Goal: Task Accomplishment & Management: Use online tool/utility

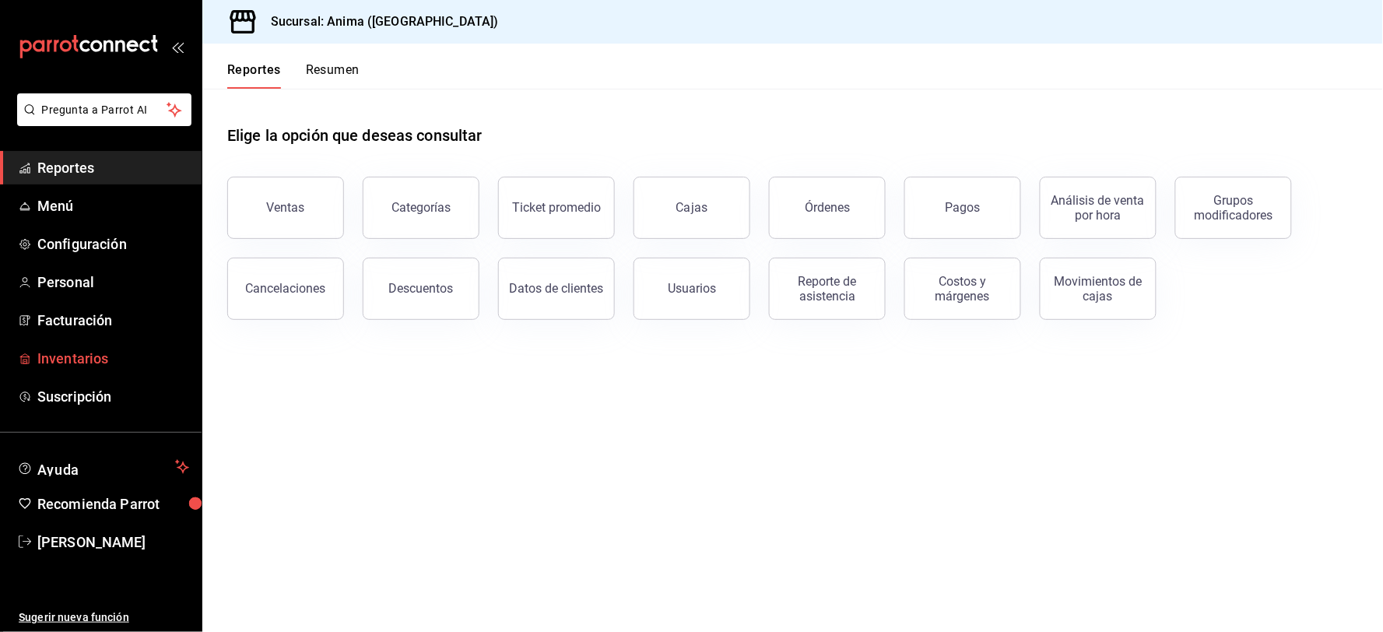
click at [98, 353] on span "Inventarios" at bounding box center [113, 358] width 152 height 21
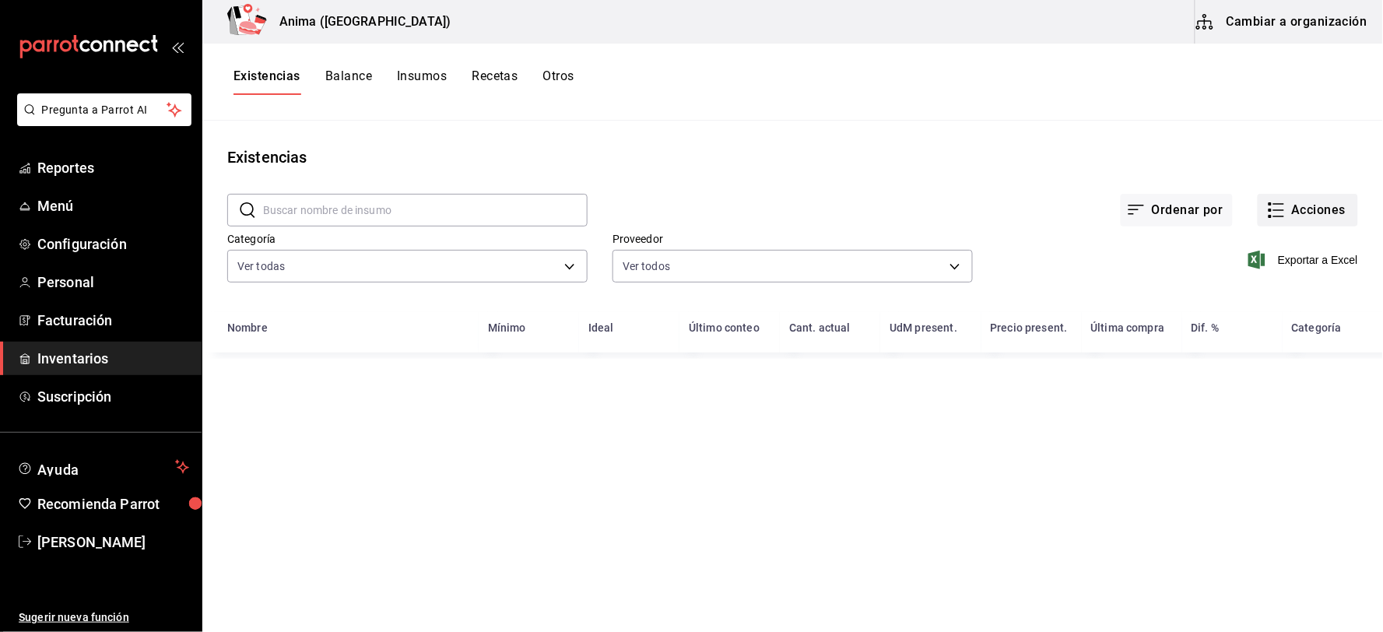
click at [1310, 211] on button "Acciones" at bounding box center [1308, 210] width 100 height 33
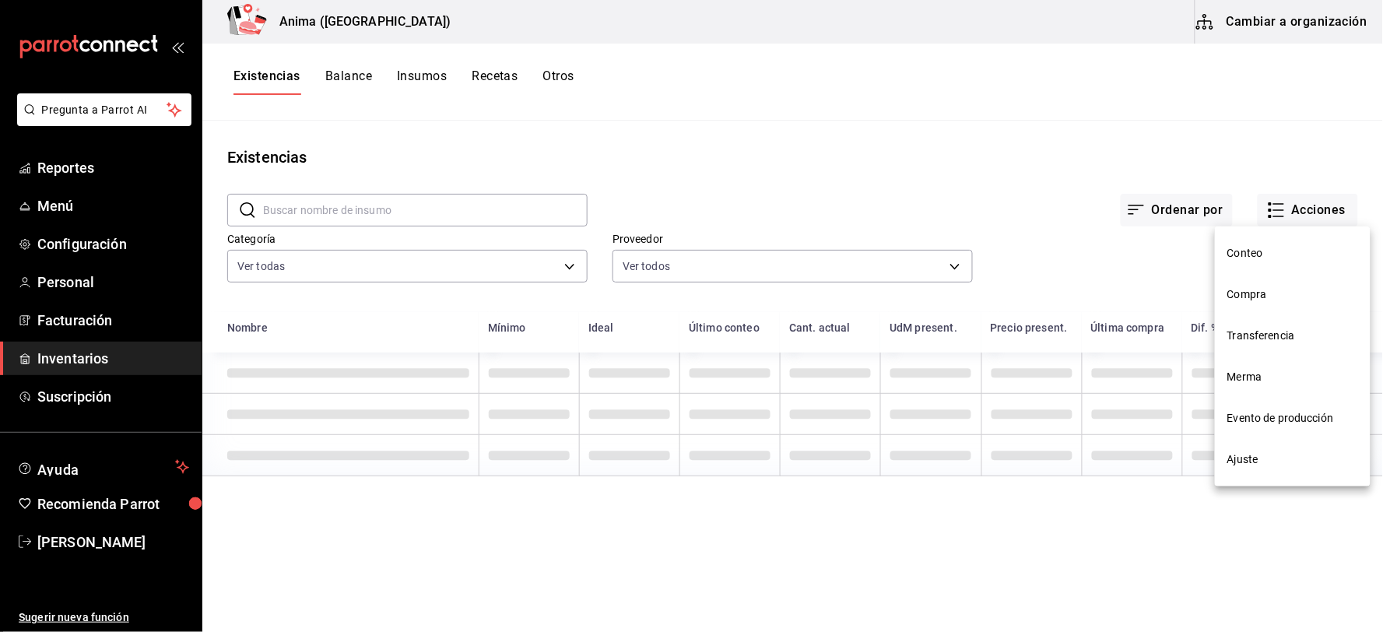
click at [1274, 285] on li "Compra" at bounding box center [1293, 294] width 156 height 41
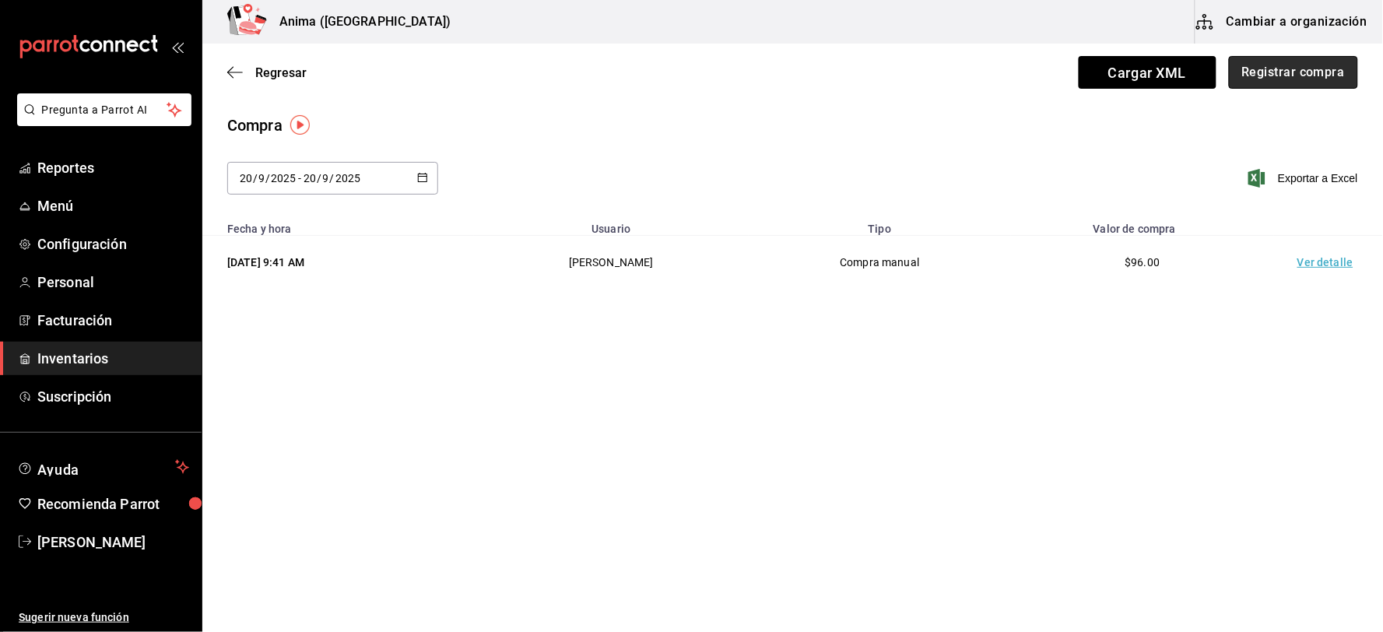
click at [1262, 78] on button "Registrar compra" at bounding box center [1293, 72] width 129 height 33
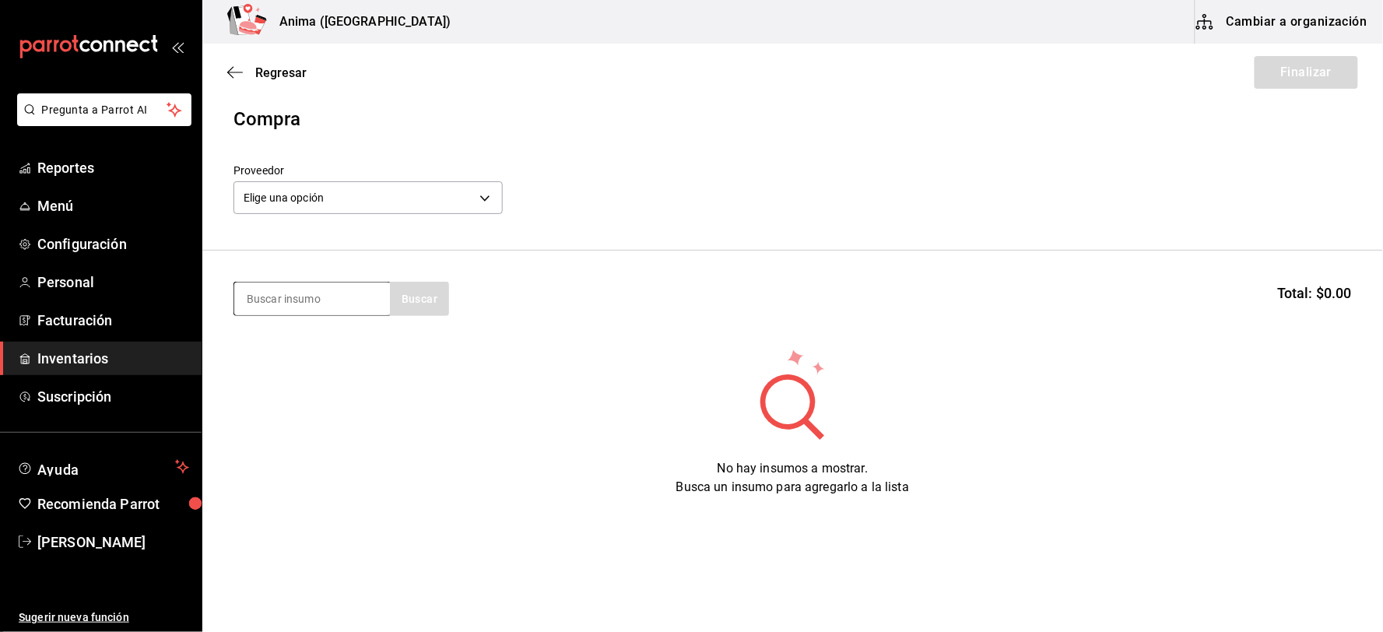
scroll to position [10, 0]
click at [315, 293] on input at bounding box center [312, 297] width 156 height 33
type input "RIB EYE"
click at [339, 358] on div "Pieza de 500gr. - Sigma" at bounding box center [305, 359] width 119 height 16
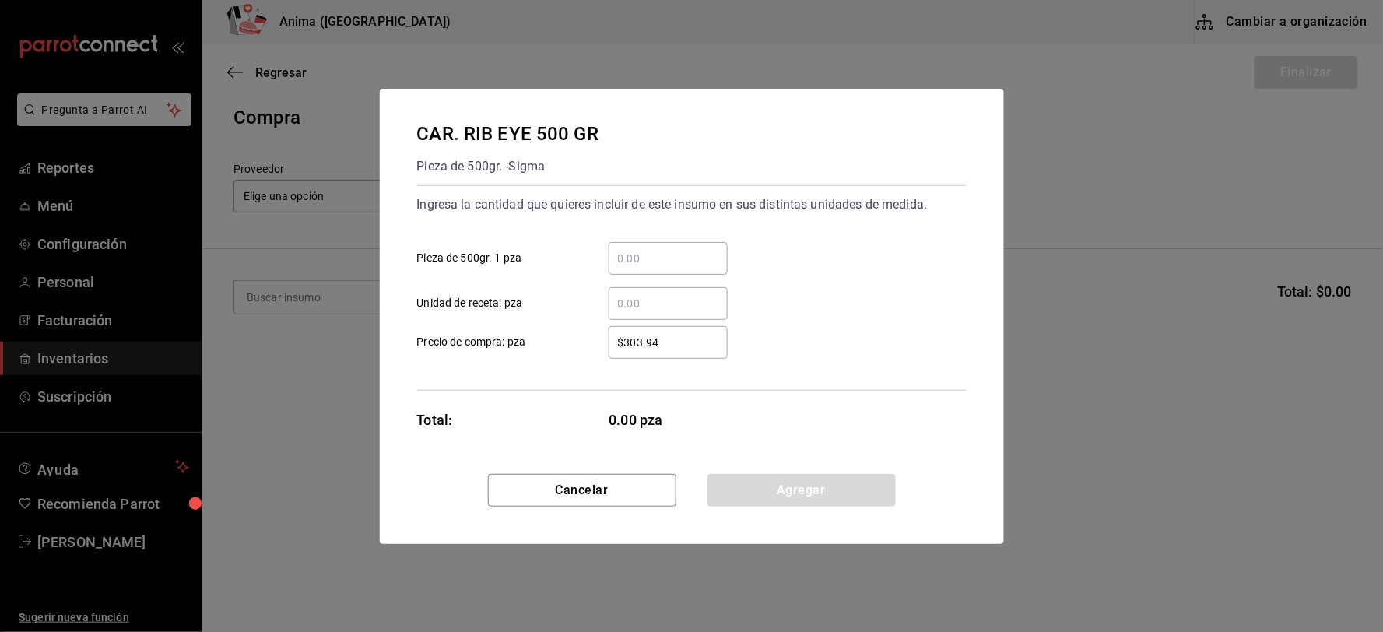
click at [650, 297] on input "​ Unidad de receta: pza" at bounding box center [668, 303] width 119 height 19
type input "21"
type input "$406.06"
click button "Agregar" at bounding box center [802, 490] width 188 height 33
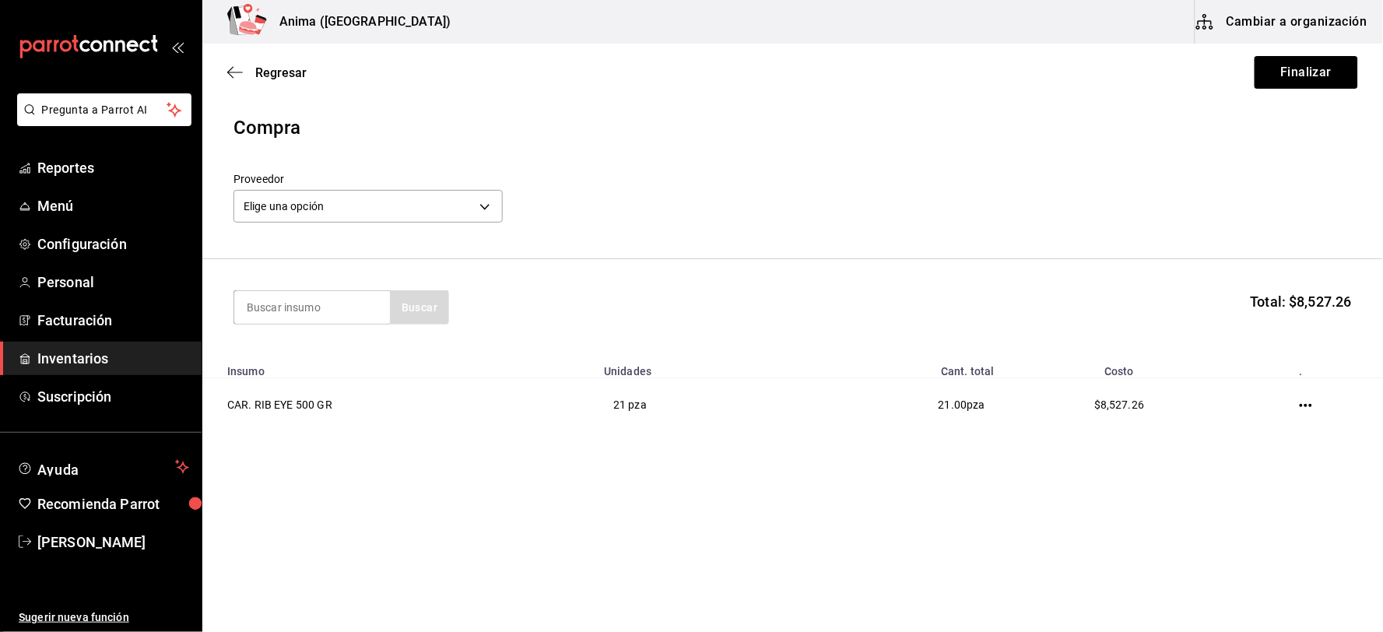
scroll to position [0, 0]
click at [354, 207] on body "Pregunta a Parrot AI Reportes Menú Configuración Personal Facturación Inventari…" at bounding box center [691, 272] width 1383 height 544
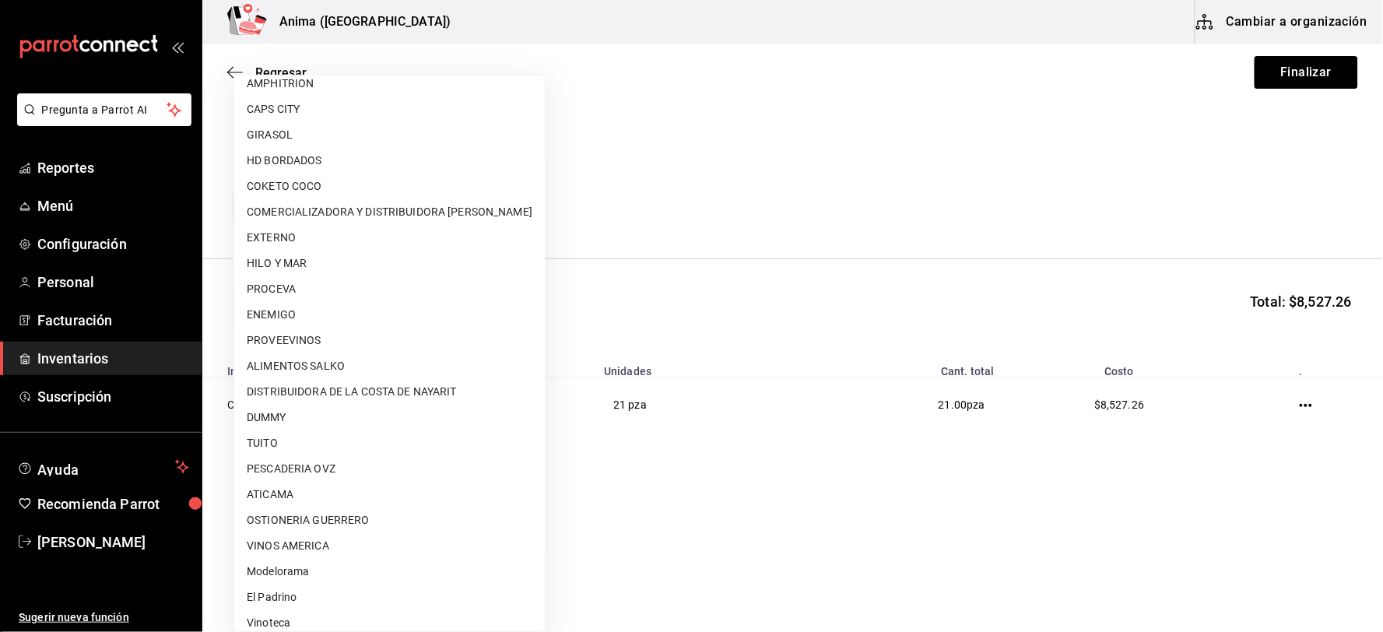
scroll to position [200, 0]
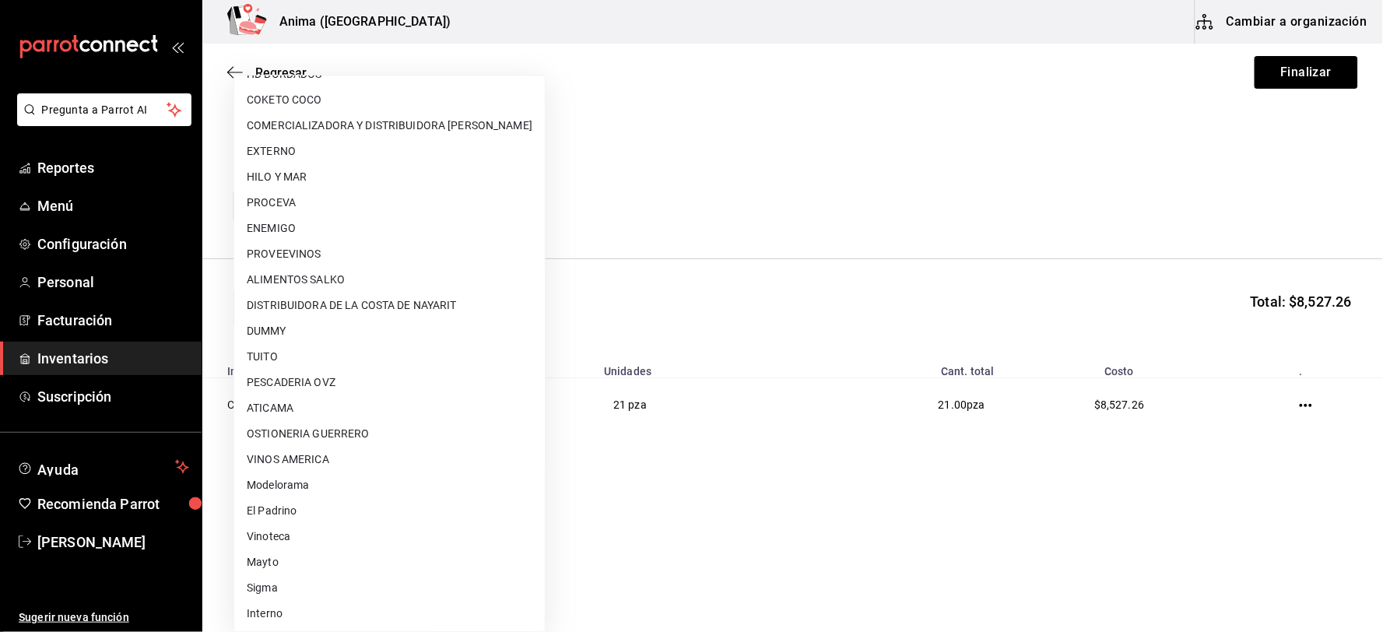
click at [283, 590] on li "Sigma" at bounding box center [389, 588] width 311 height 26
type input "842b282a-c486-4ea2-b29c-644c1926616f"
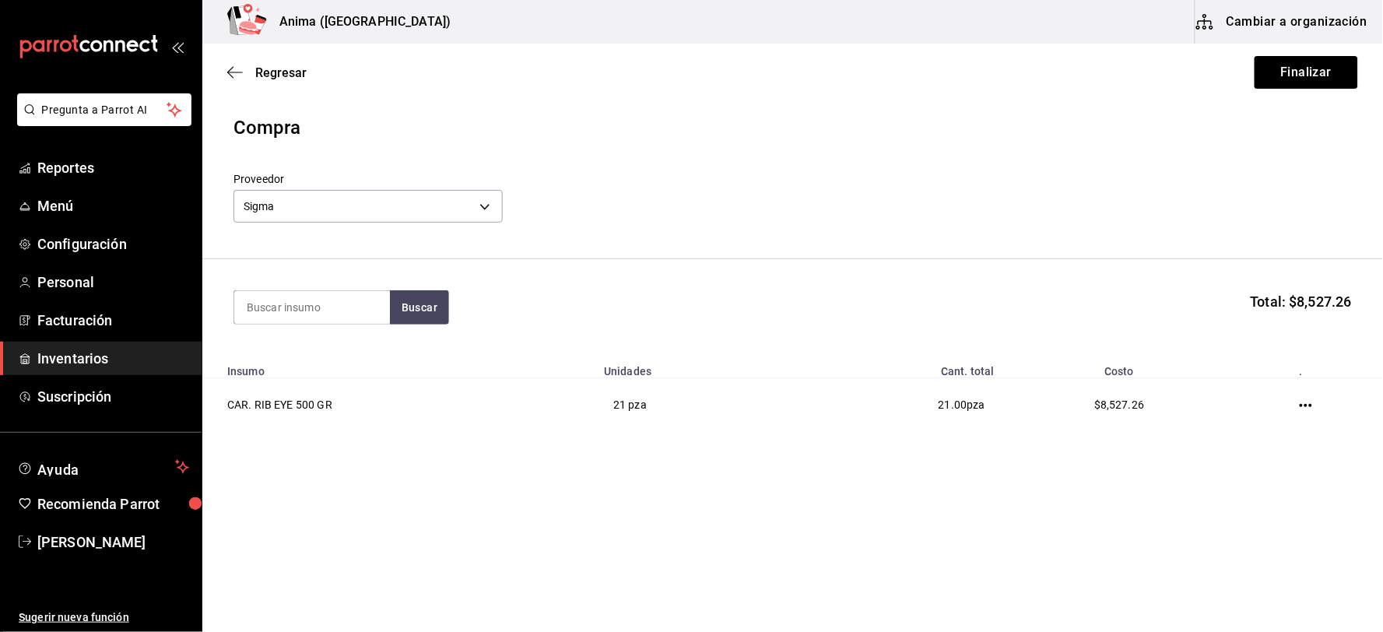
click at [880, 215] on div "Elige una opción AQUARIUM ALTAMEZA LA EUROPEA AMPHITRION CAPS CITY GIRASOL HD B…" at bounding box center [691, 316] width 1383 height 632
click at [1312, 73] on button "Finalizar" at bounding box center [1307, 72] width 104 height 33
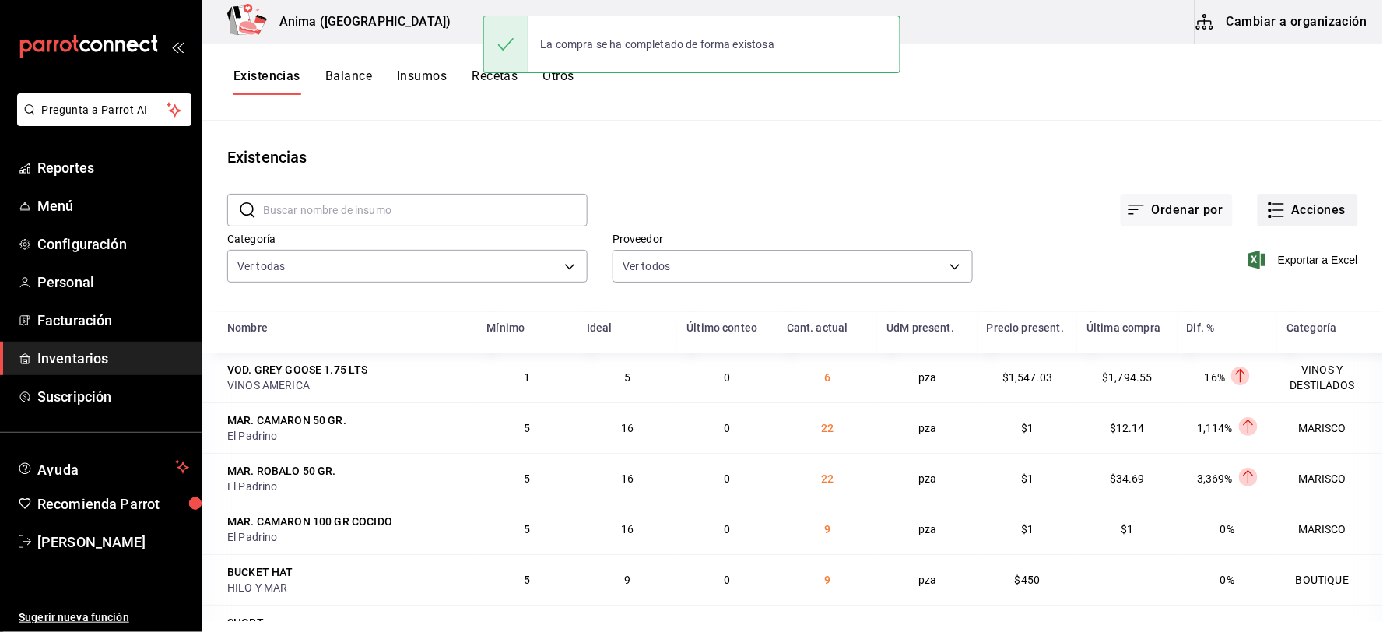
click at [1267, 209] on icon "button" at bounding box center [1276, 210] width 19 height 19
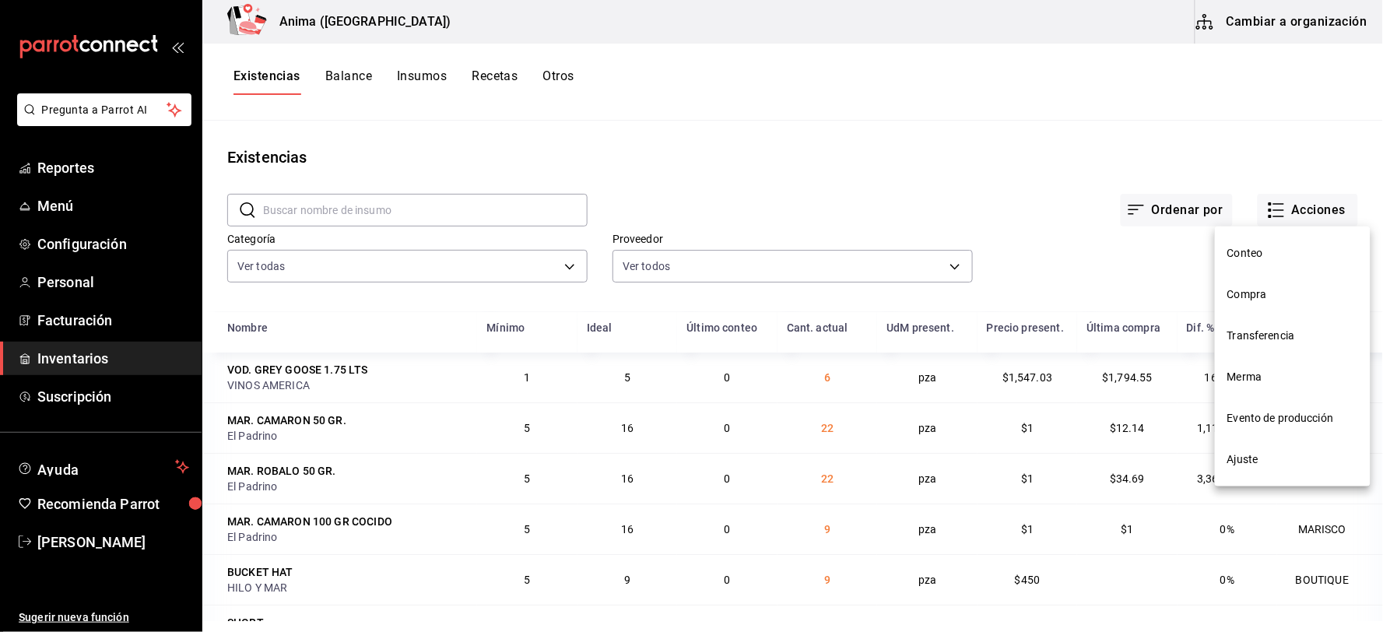
click at [1263, 286] on span "Compra" at bounding box center [1293, 294] width 131 height 16
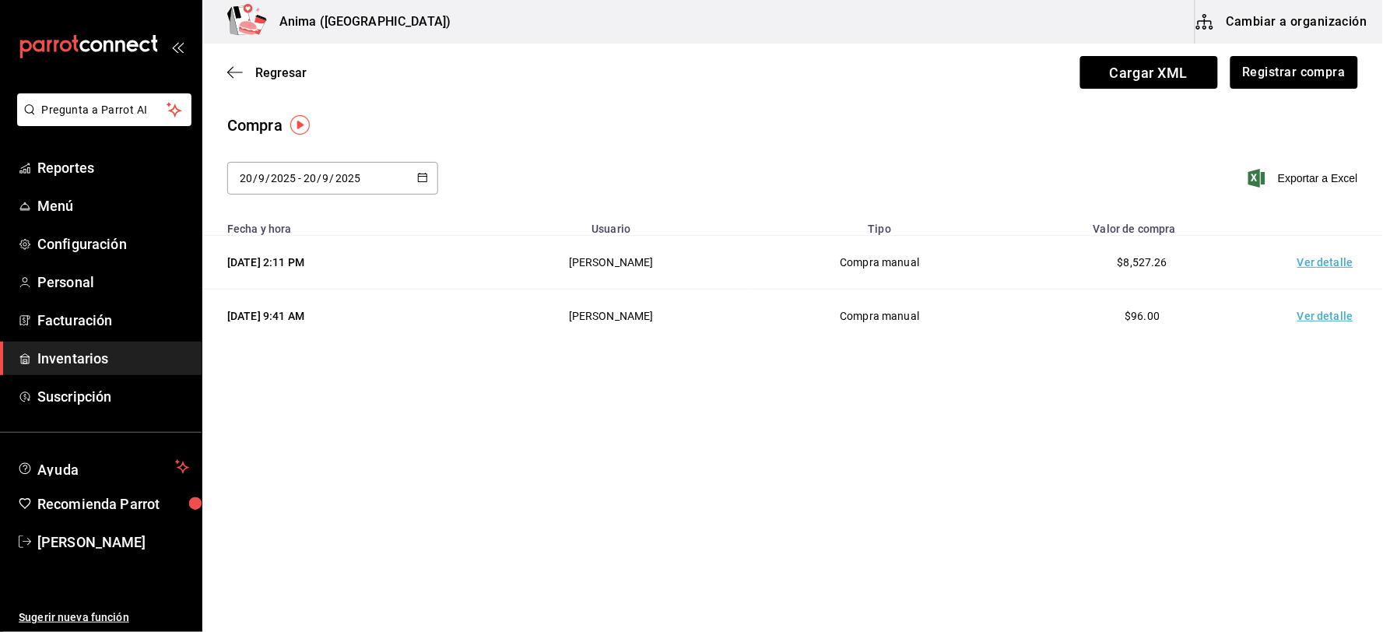
click at [1319, 254] on td "Ver detalle" at bounding box center [1328, 263] width 109 height 54
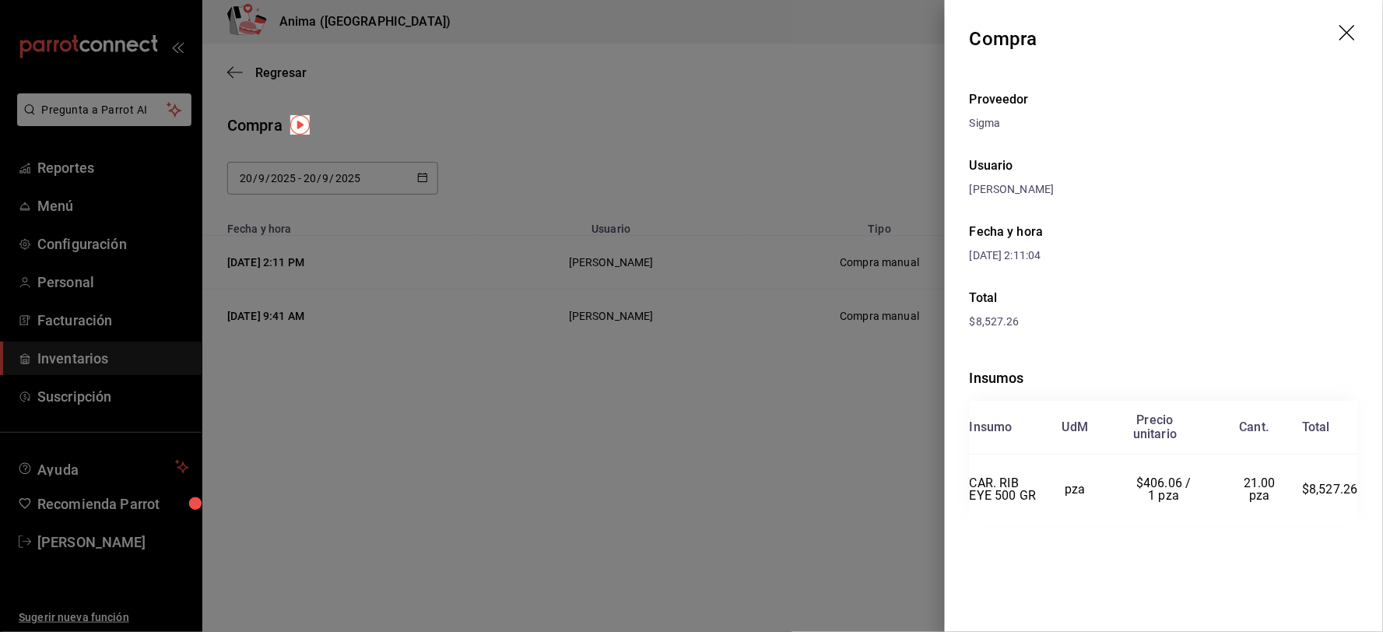
click at [650, 146] on div at bounding box center [691, 316] width 1383 height 632
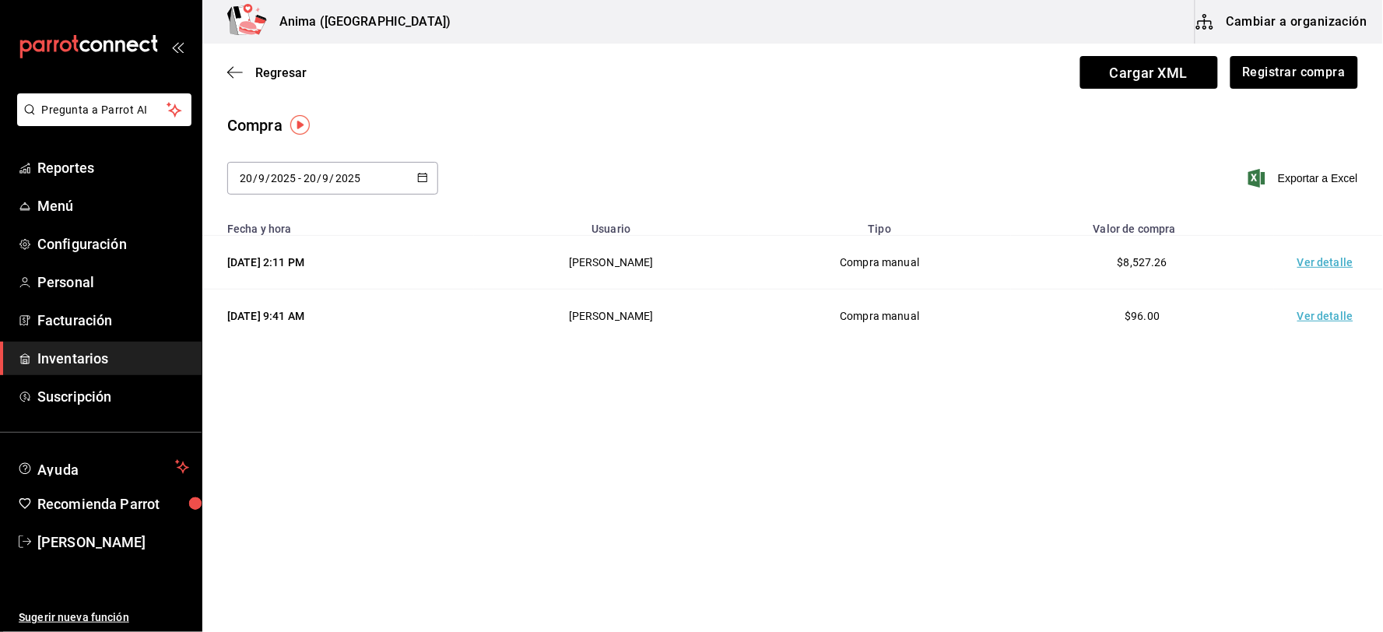
click at [88, 355] on span "Inventarios" at bounding box center [113, 358] width 152 height 21
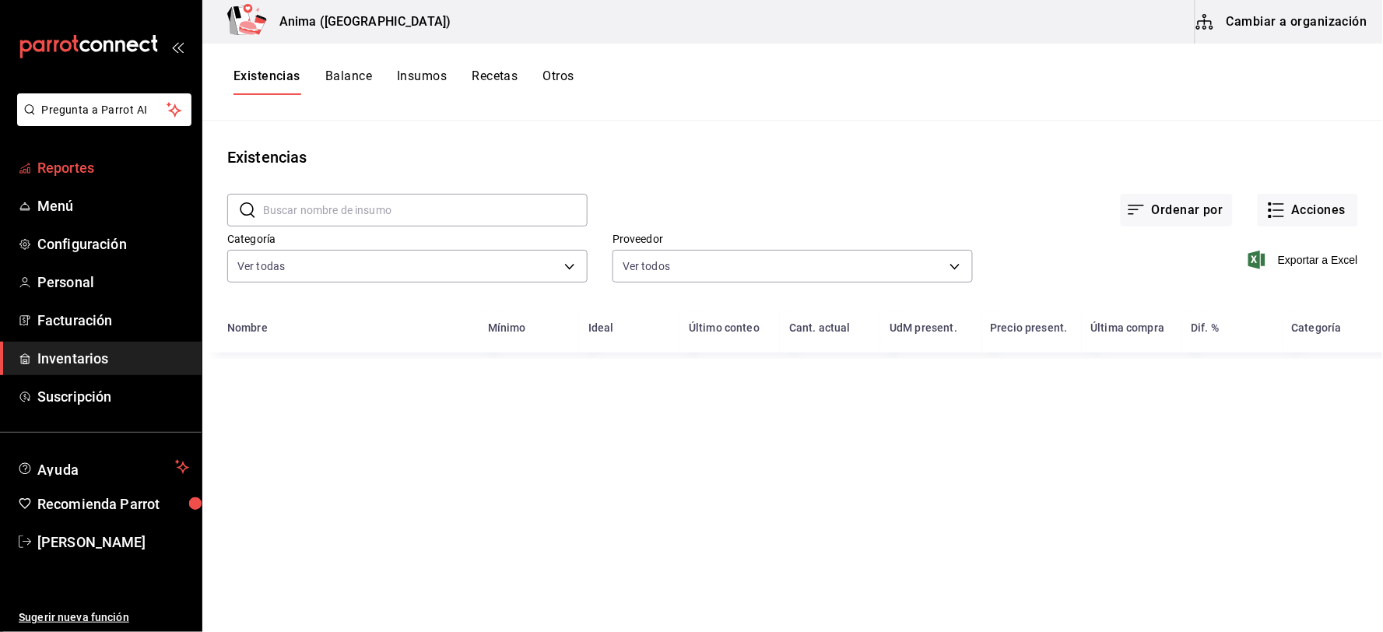
click at [61, 171] on span "Reportes" at bounding box center [113, 167] width 152 height 21
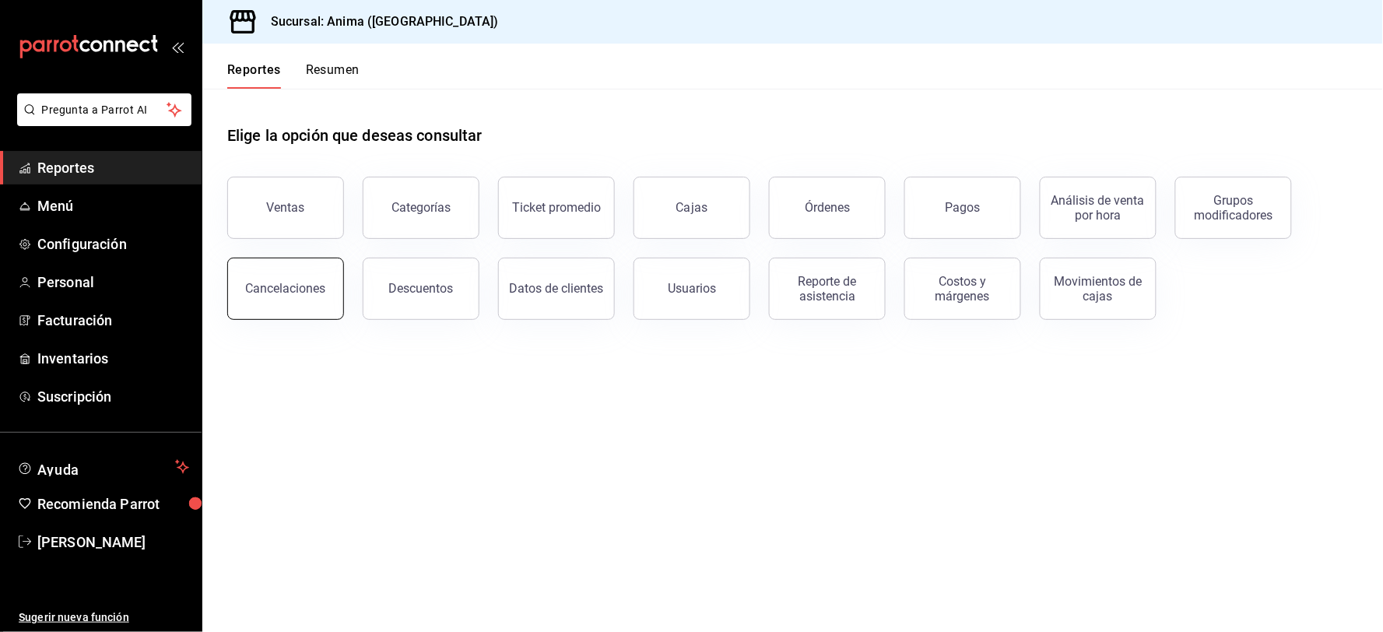
click at [300, 311] on button "Cancelaciones" at bounding box center [285, 289] width 117 height 62
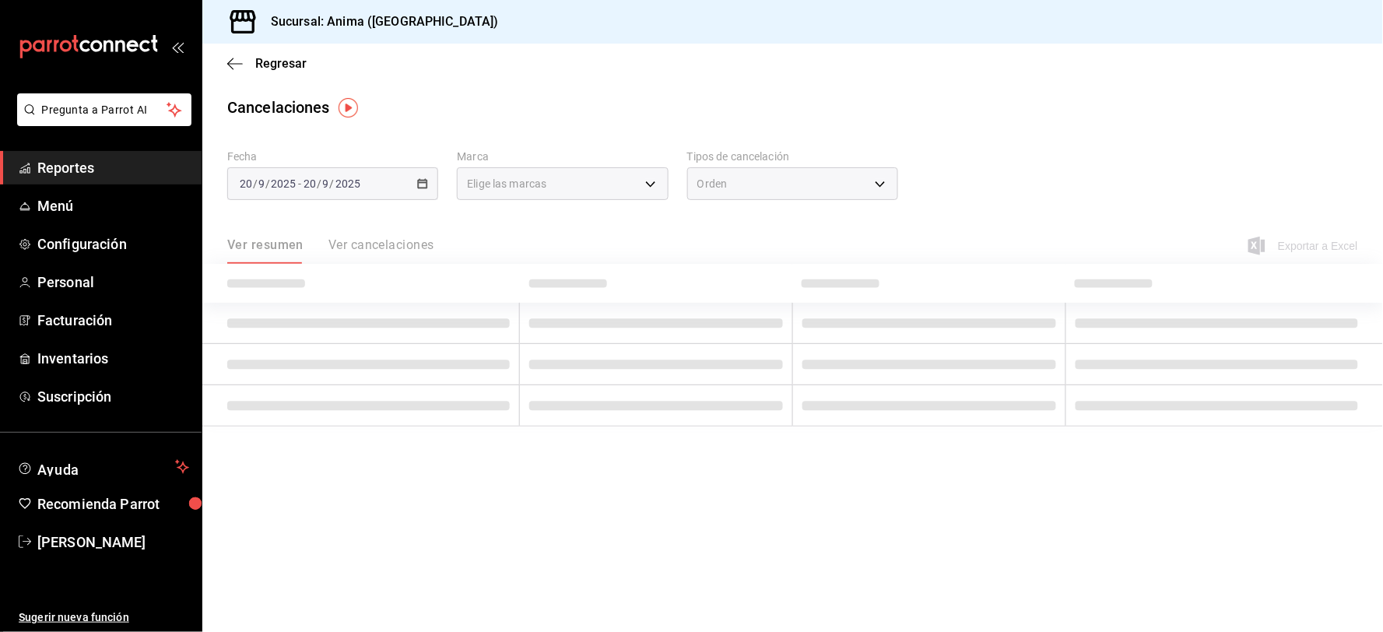
type input "[object Object]"
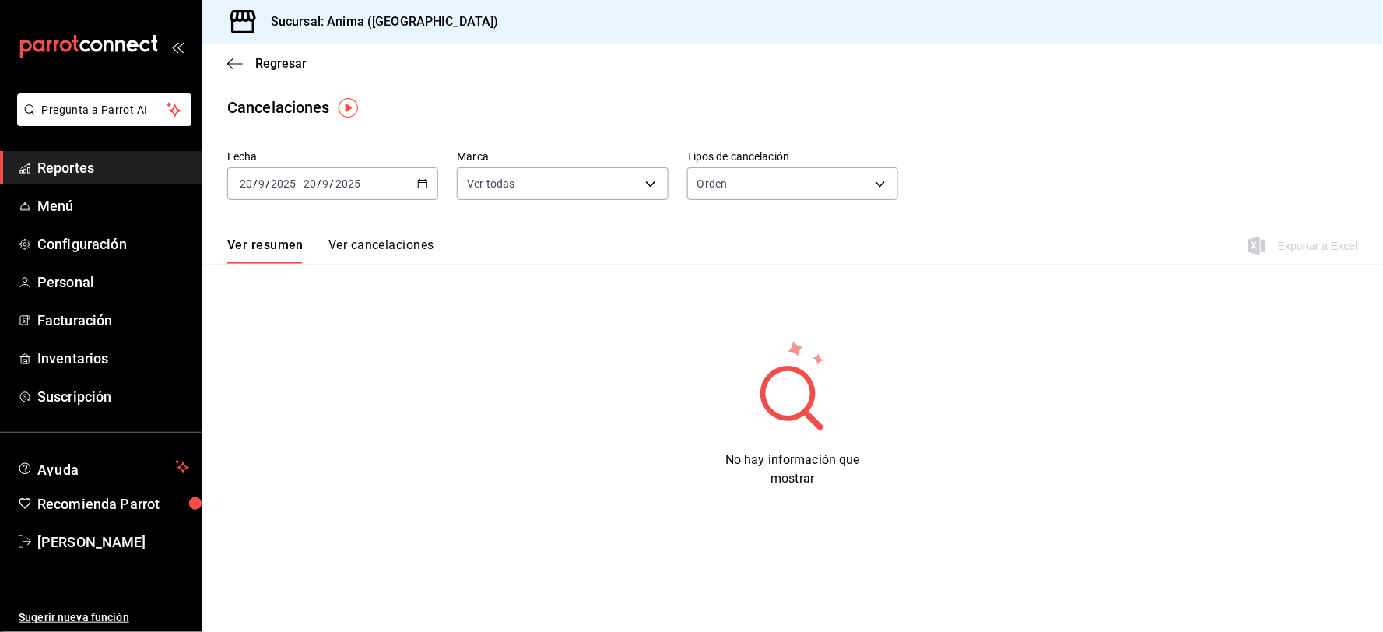
click at [330, 190] on span "/" at bounding box center [332, 183] width 5 height 12
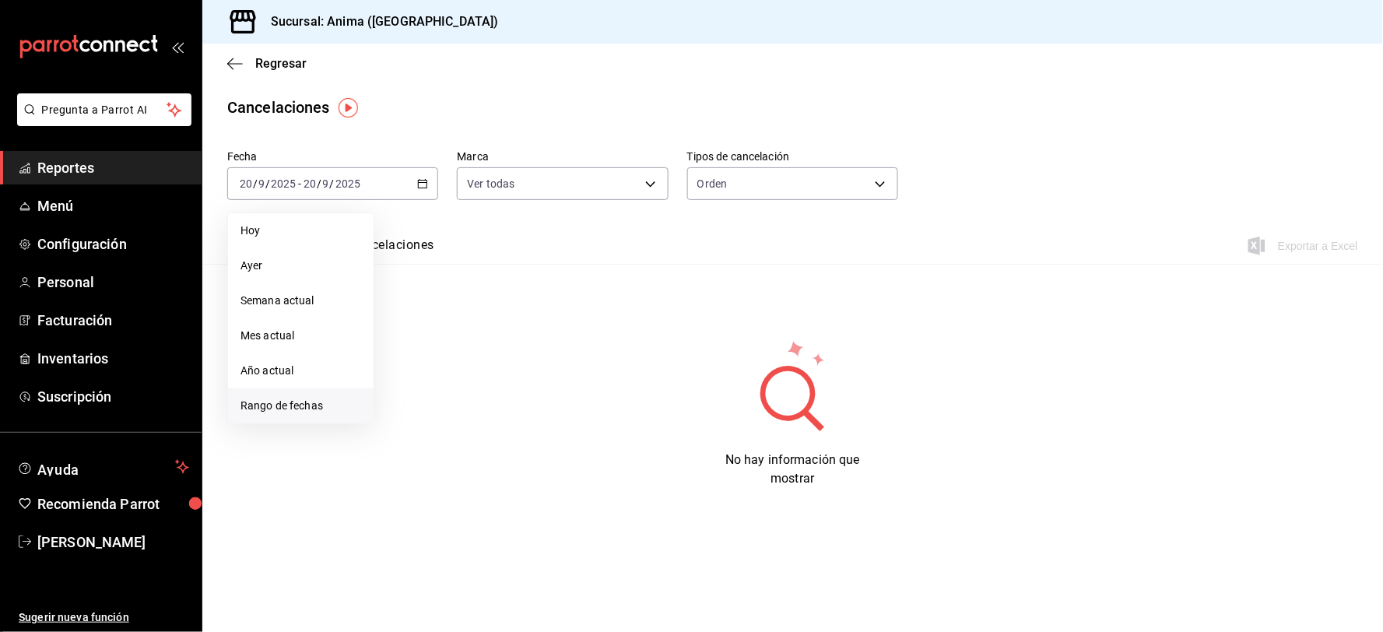
click at [284, 406] on span "Rango de fechas" at bounding box center [301, 406] width 121 height 16
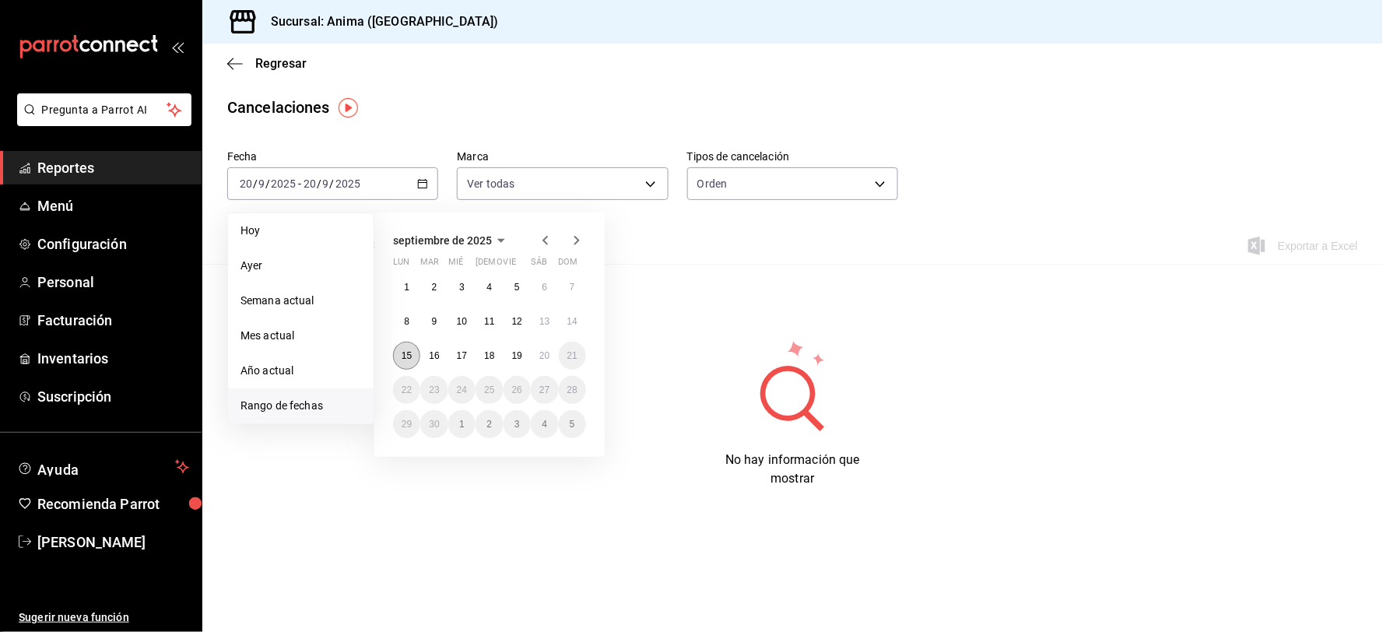
click at [409, 360] on abbr "15" at bounding box center [407, 355] width 10 height 11
click at [416, 324] on button "8" at bounding box center [406, 321] width 27 height 28
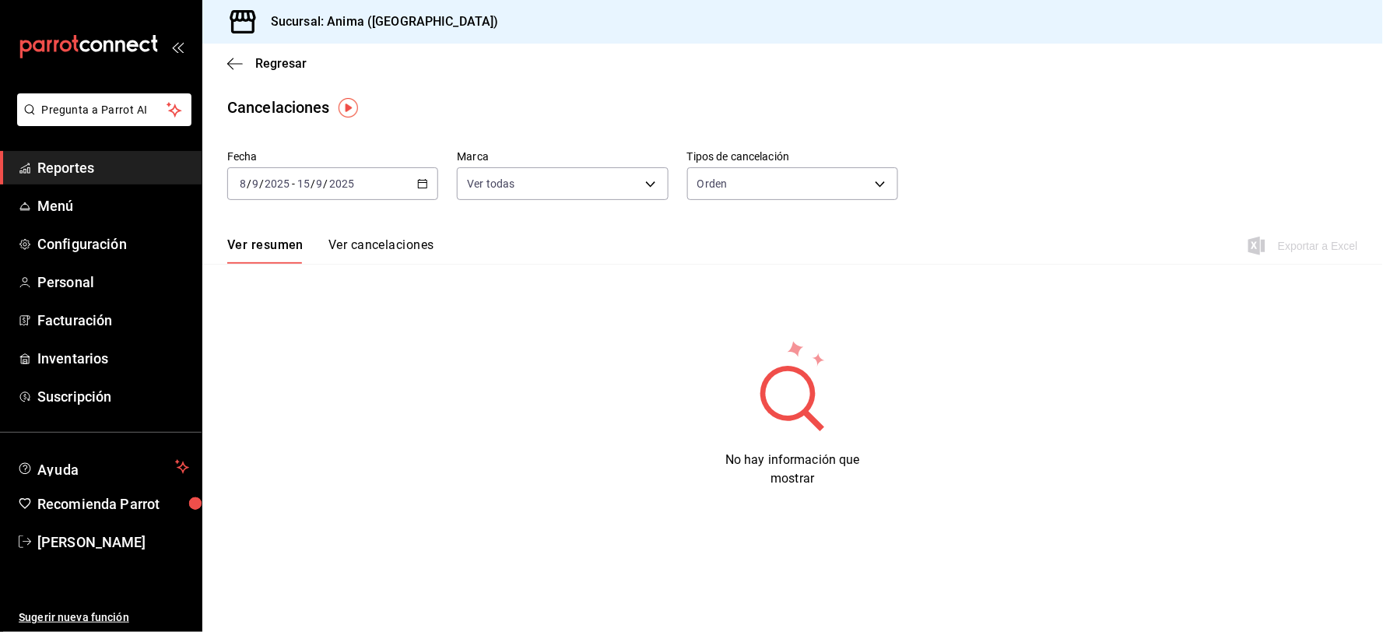
click at [347, 191] on div "[DATE] [DATE] - [DATE] [DATE]" at bounding box center [332, 183] width 211 height 33
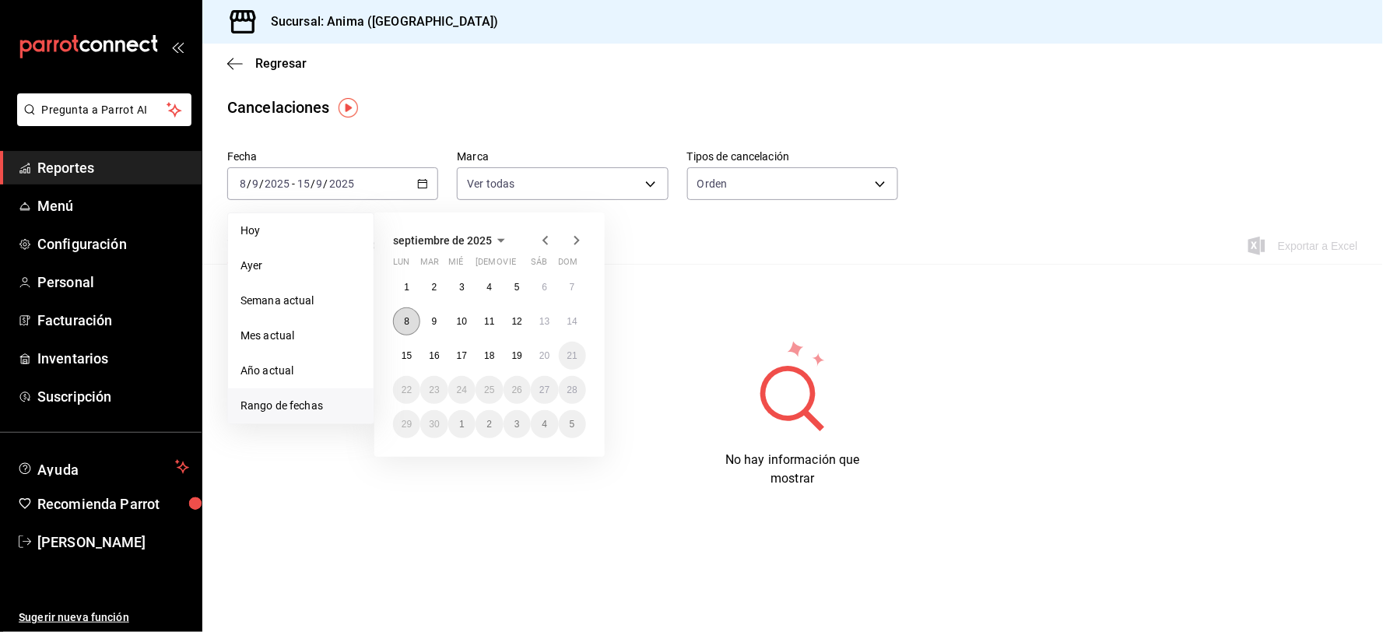
click at [404, 318] on abbr "8" at bounding box center [406, 321] width 5 height 11
click at [574, 324] on abbr "14" at bounding box center [572, 321] width 10 height 11
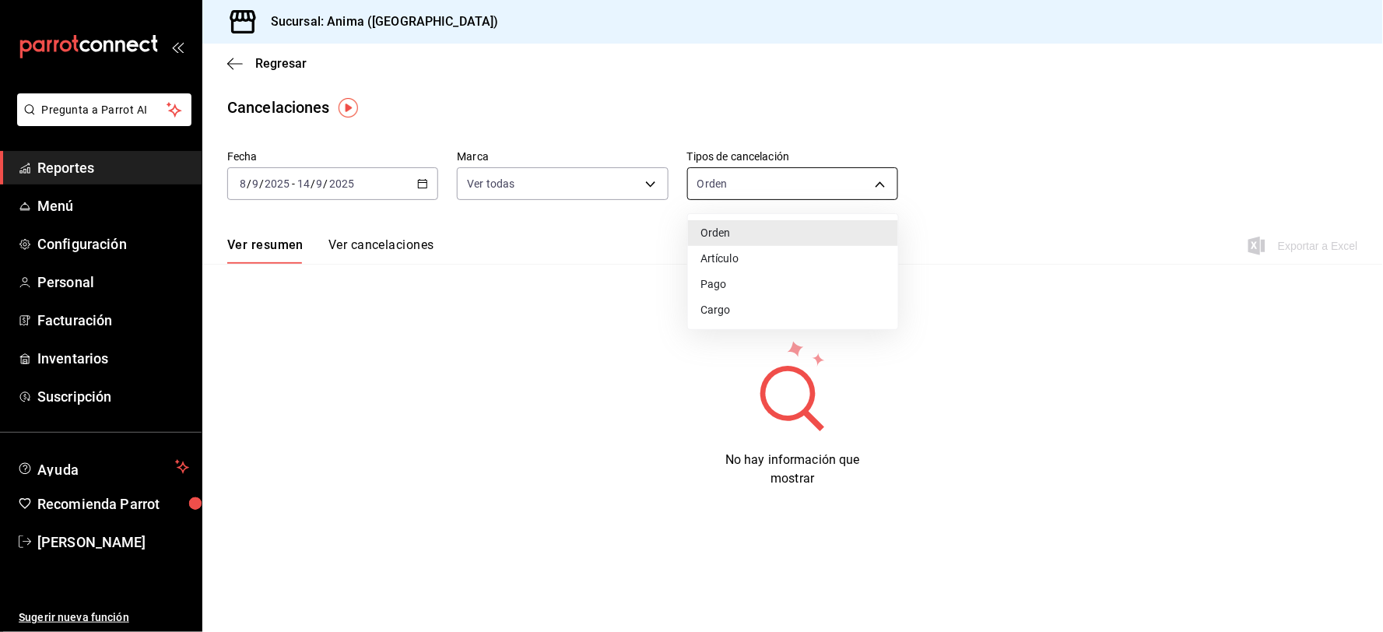
click at [722, 187] on body "Pregunta a Parrot AI Reportes Menú Configuración Personal Facturación Inventari…" at bounding box center [691, 316] width 1383 height 632
click at [732, 258] on li "Artículo" at bounding box center [793, 259] width 210 height 26
type input "ORDER_ITEM"
